Goal: Communication & Community: Answer question/provide support

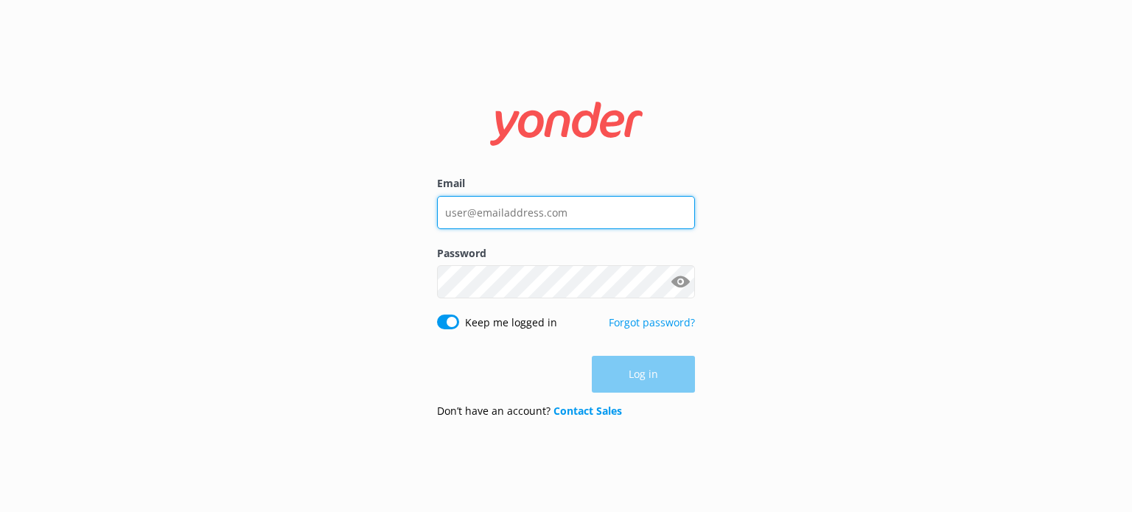
type input "[PERSON_NAME][EMAIL_ADDRESS][DOMAIN_NAME]"
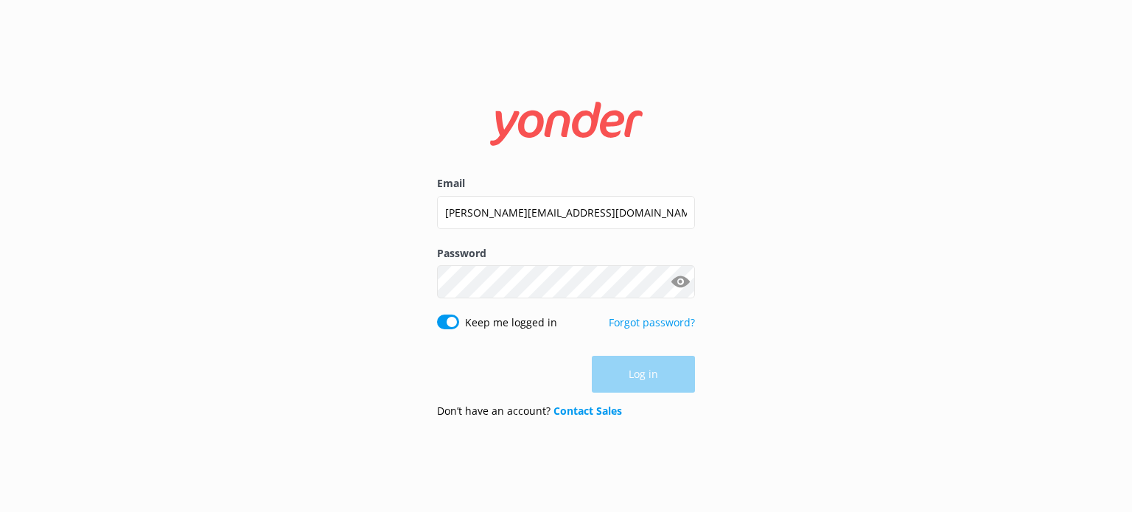
click at [631, 381] on div "Log in" at bounding box center [566, 374] width 258 height 37
click at [657, 379] on button "Log in" at bounding box center [643, 375] width 103 height 37
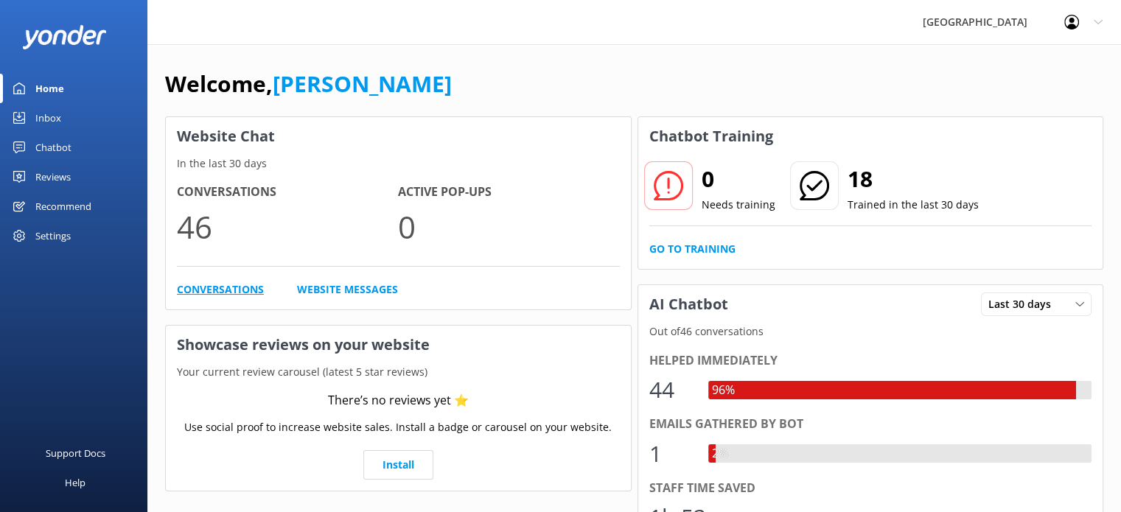
click at [196, 291] on link "Conversations" at bounding box center [220, 289] width 87 height 16
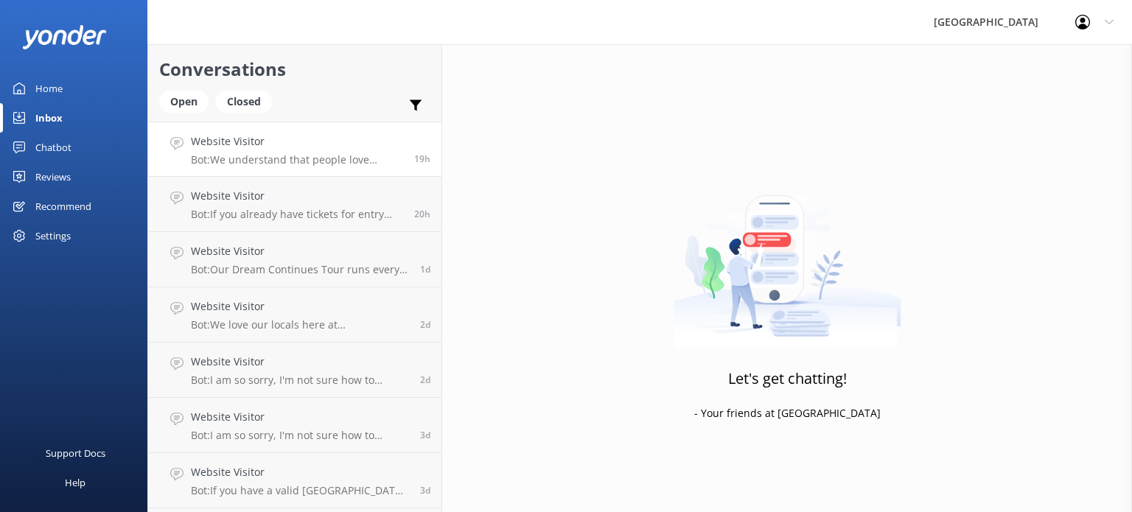
click at [299, 150] on div "Website Visitor Bot: We understand that people love travelling with their furry…" at bounding box center [297, 149] width 212 height 32
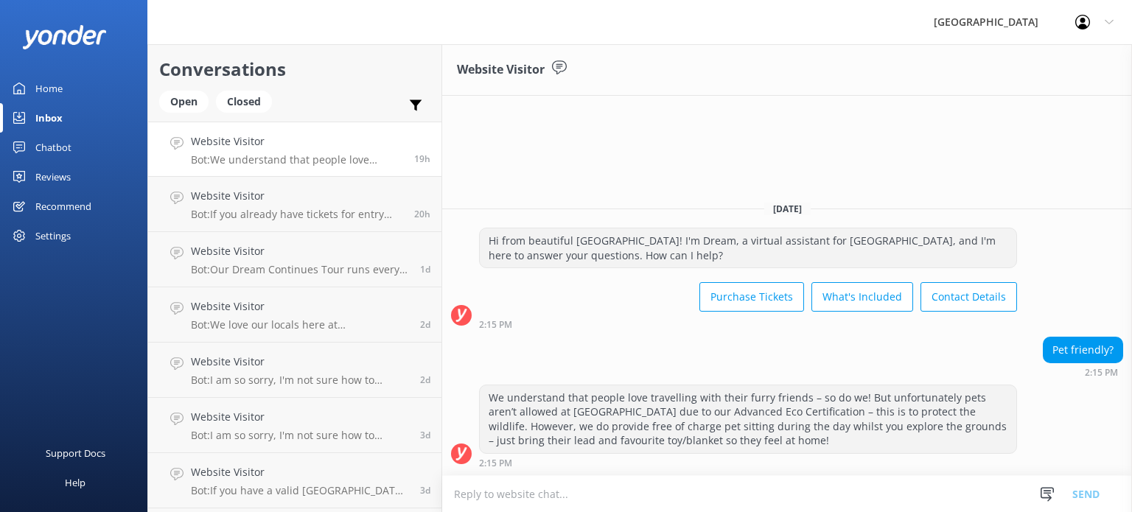
click at [1110, 92] on div "Website Visitor" at bounding box center [787, 70] width 690 height 52
